Goal: Information Seeking & Learning: Learn about a topic

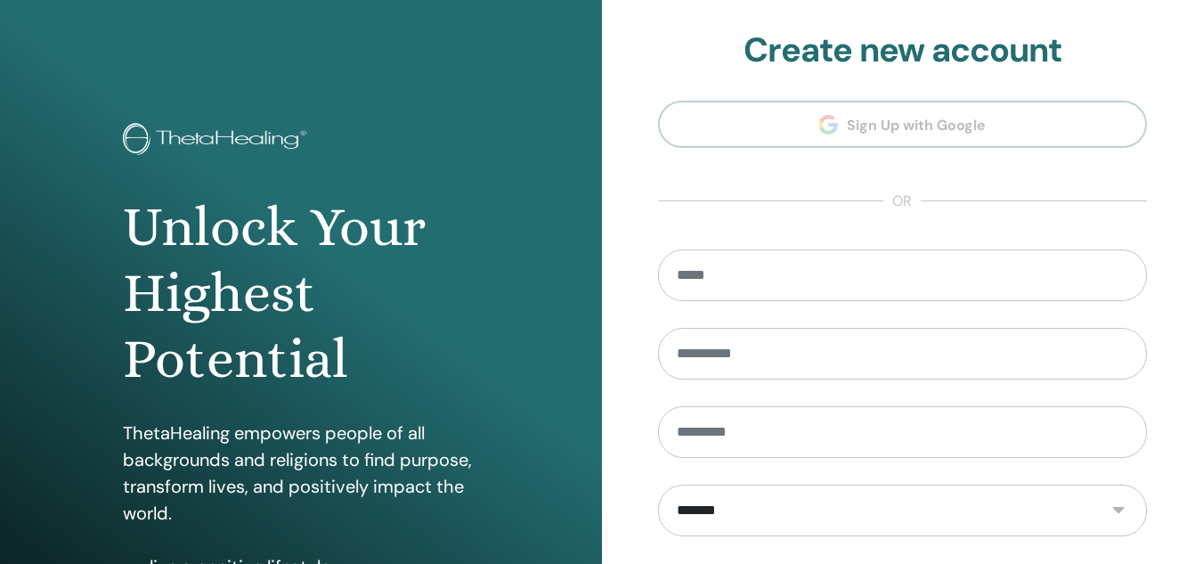
click at [905, 118] on section "**********" at bounding box center [903, 402] width 490 height 745
click at [737, 273] on input "email" at bounding box center [903, 275] width 490 height 52
type input "*"
click at [243, 137] on img at bounding box center [218, 141] width 190 height 36
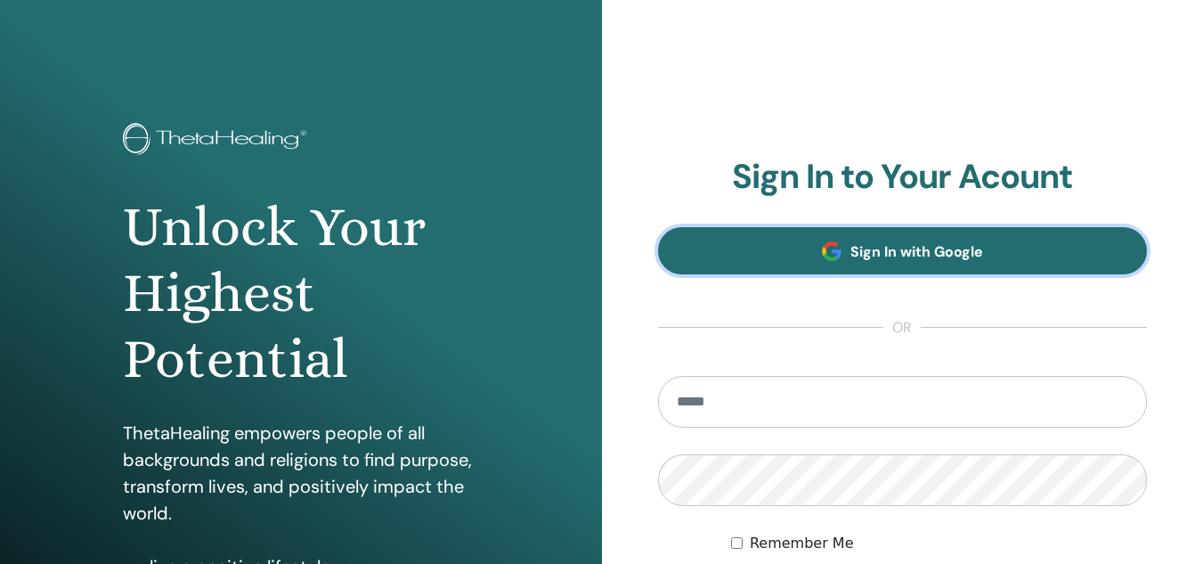
click at [890, 242] on span "Sign In with Google" at bounding box center [916, 251] width 133 height 19
click at [893, 248] on span "Sign In with Google" at bounding box center [916, 251] width 133 height 19
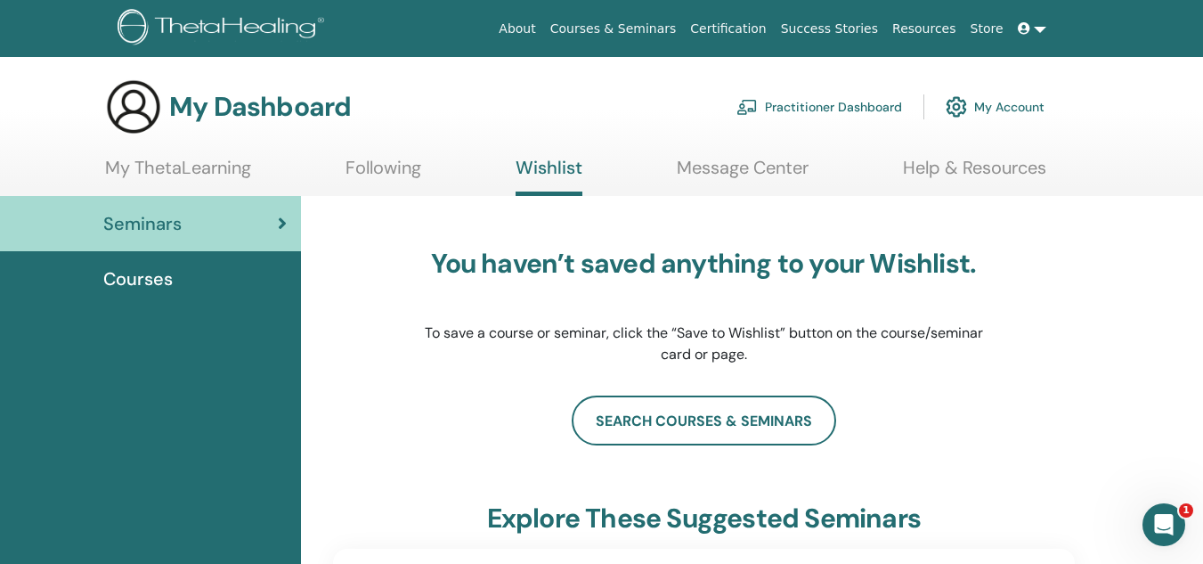
click at [161, 228] on span "Seminars" at bounding box center [142, 223] width 78 height 27
click at [1042, 28] on link at bounding box center [1032, 28] width 43 height 33
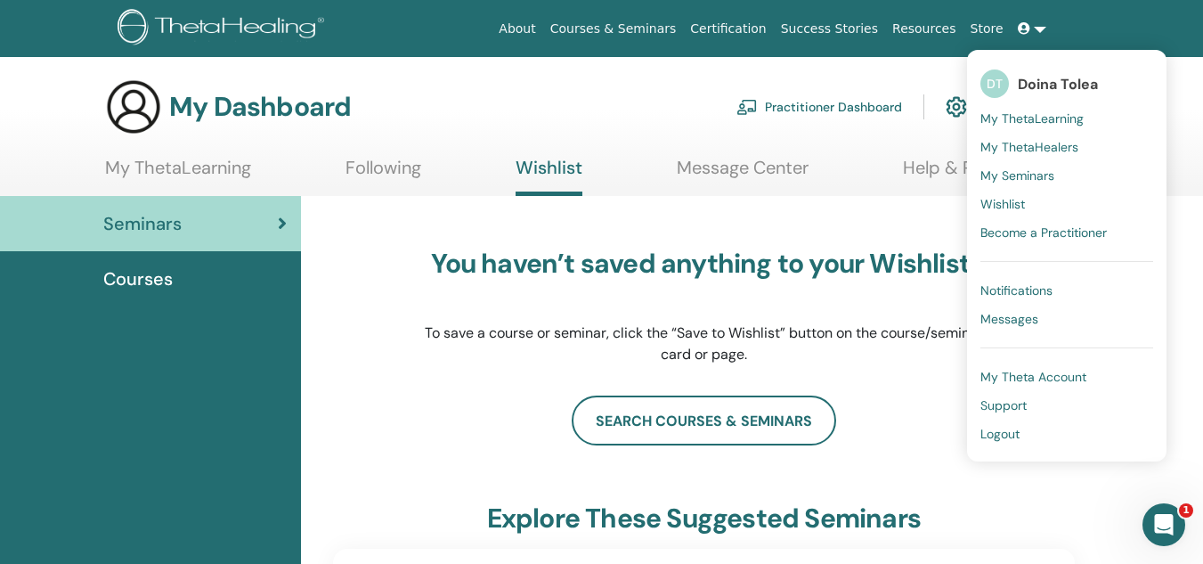
click at [1044, 118] on span "My ThetaLearning" at bounding box center [1031, 118] width 103 height 16
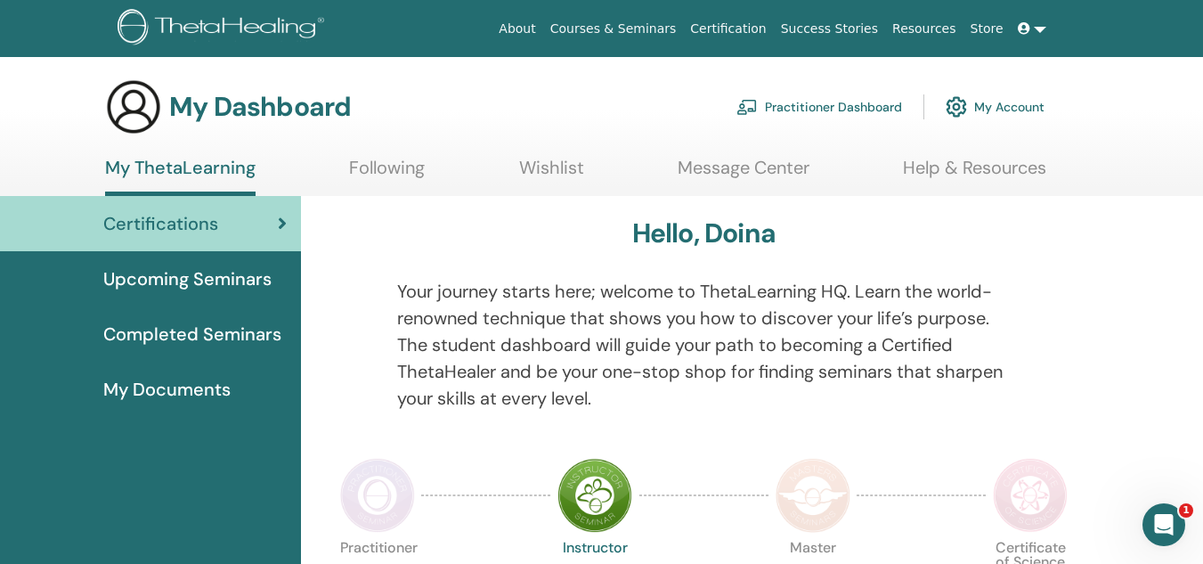
click at [253, 328] on span "Completed Seminars" at bounding box center [192, 334] width 178 height 27
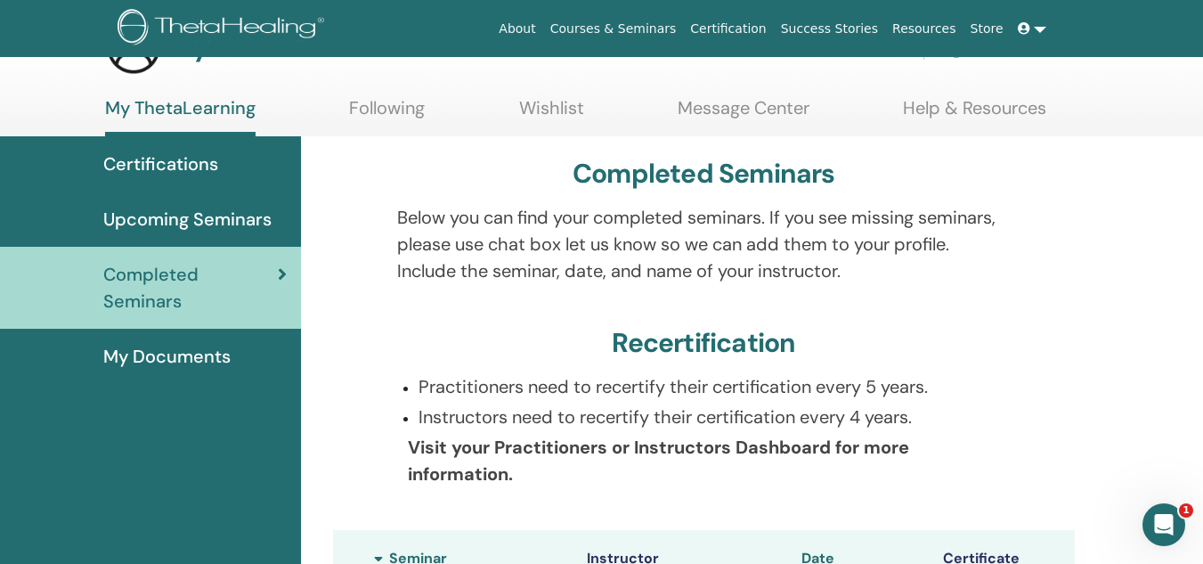
scroll to position [49, 0]
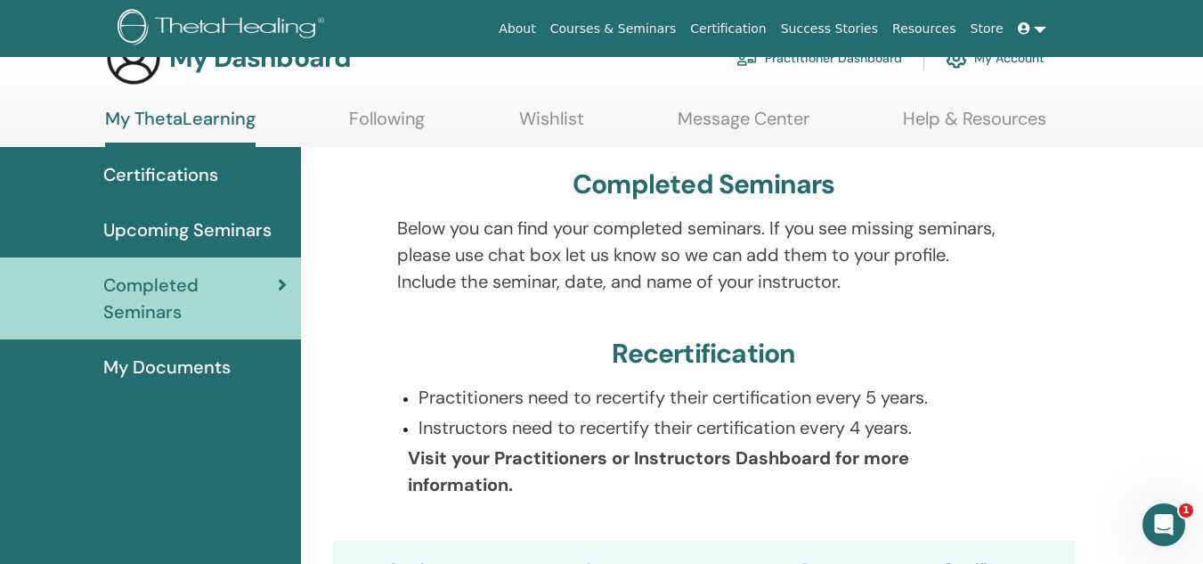
click at [223, 232] on span "Upcoming Seminars" at bounding box center [187, 229] width 168 height 27
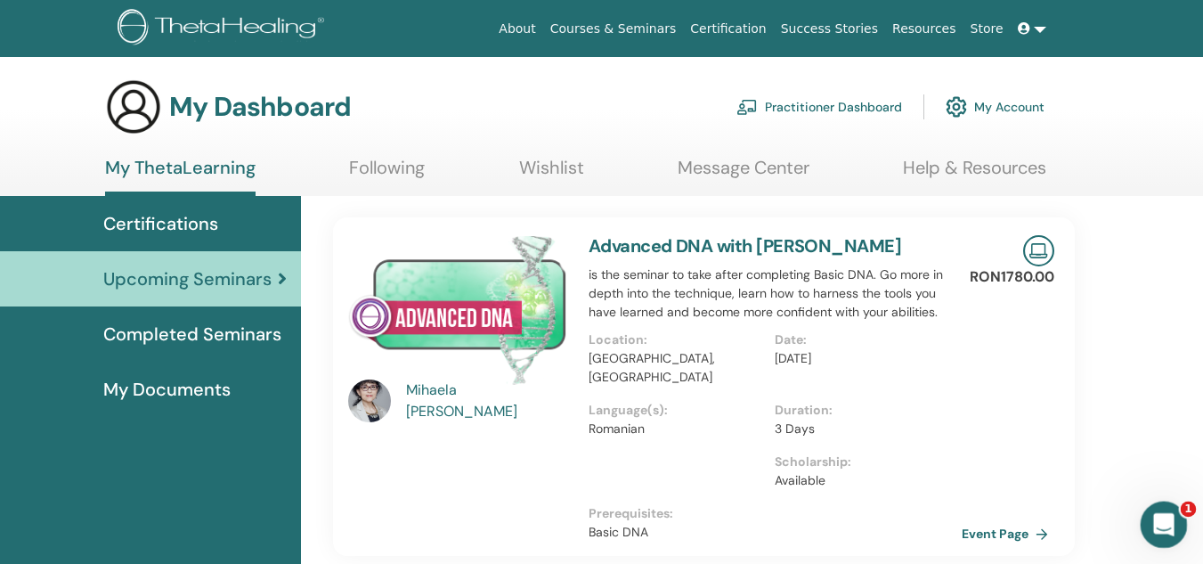
click at [1169, 513] on icon "Deschidere messenger Intercom" at bounding box center [1161, 522] width 29 height 29
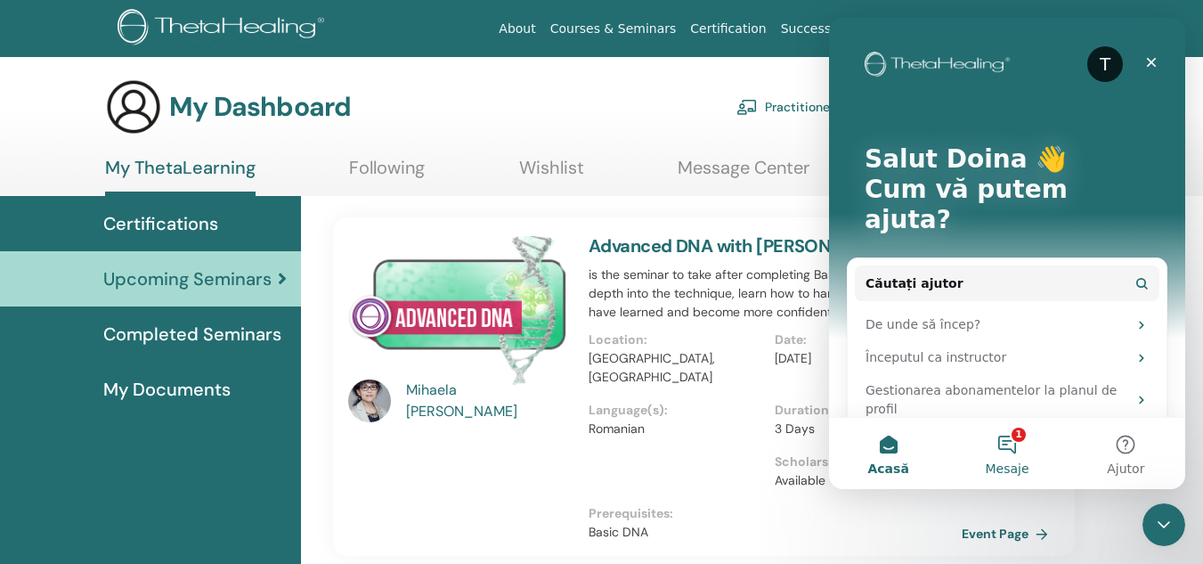
click at [1011, 445] on button "1 Mesaje" at bounding box center [1006, 453] width 118 height 71
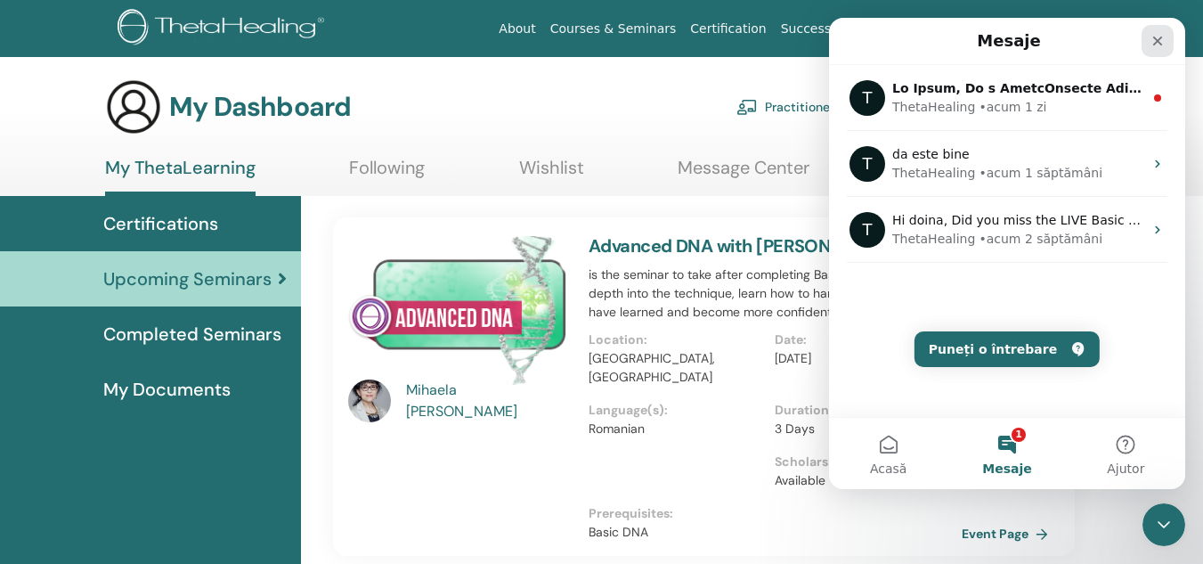
click at [1157, 46] on icon "Închidere" at bounding box center [1157, 41] width 14 height 14
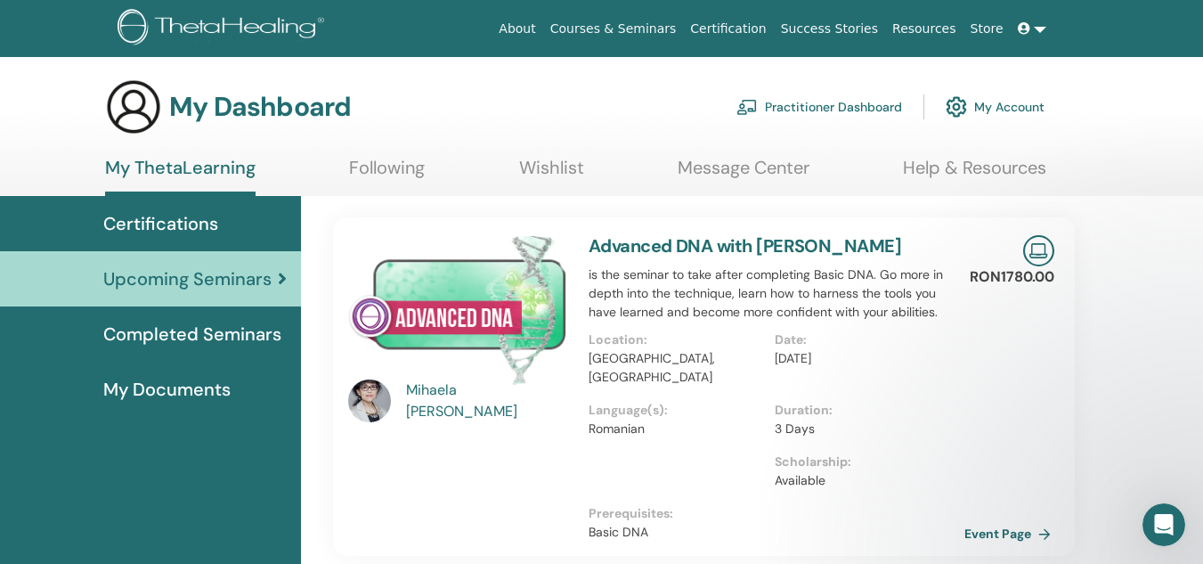
click at [992, 520] on link "Event Page" at bounding box center [1010, 533] width 93 height 27
